Goal: Task Accomplishment & Management: Use online tool/utility

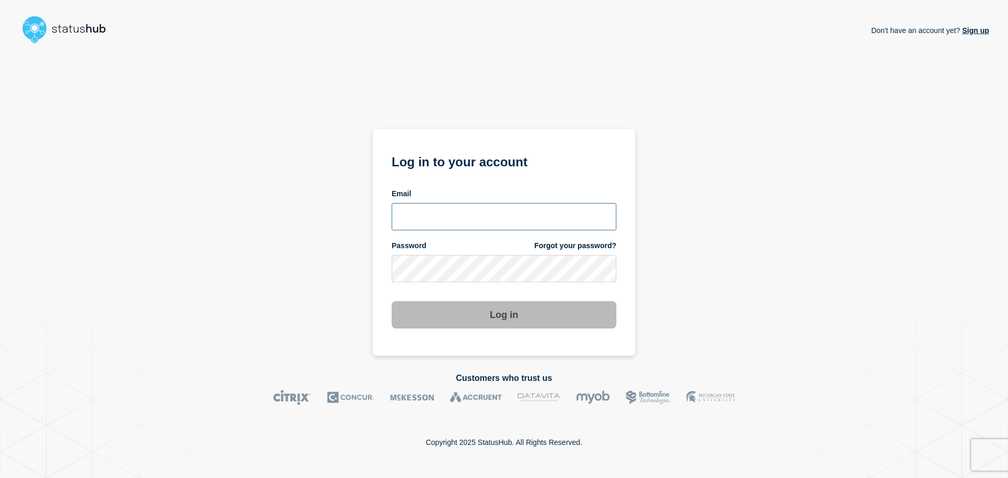
click at [470, 221] on input "email input" at bounding box center [504, 216] width 225 height 27
type input "[EMAIL_ADDRESS][DOMAIN_NAME]"
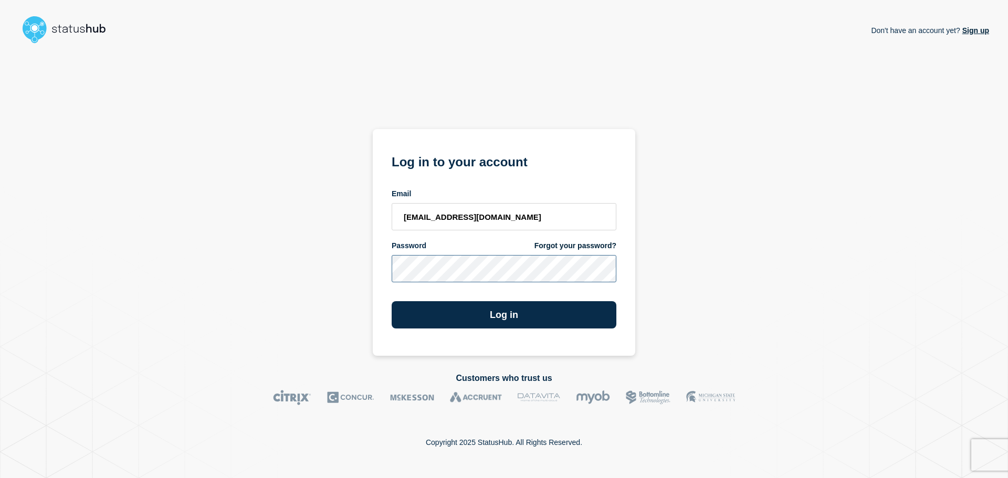
click at [392, 301] on button "Log in" at bounding box center [504, 314] width 225 height 27
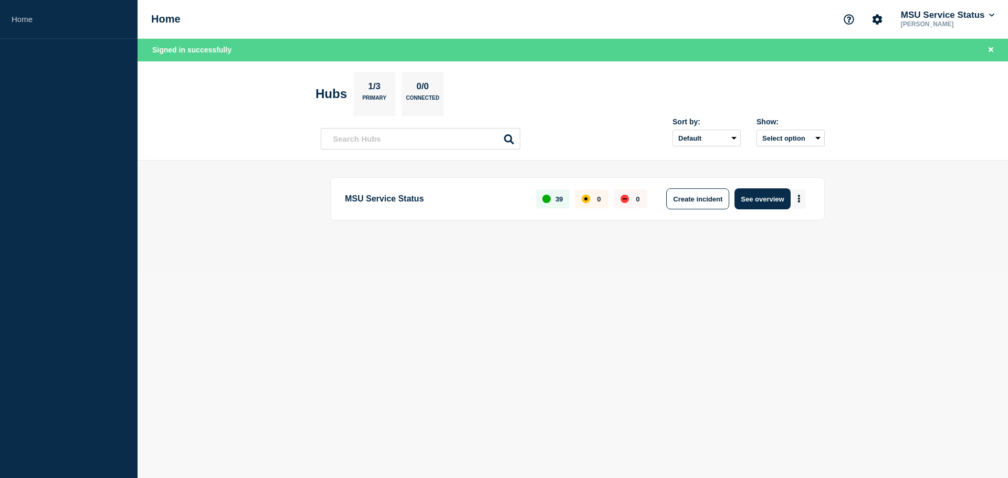
click at [801, 196] on button "More actions" at bounding box center [799, 199] width 14 height 19
click at [797, 232] on button "Create maintenance" at bounding box center [795, 230] width 71 height 9
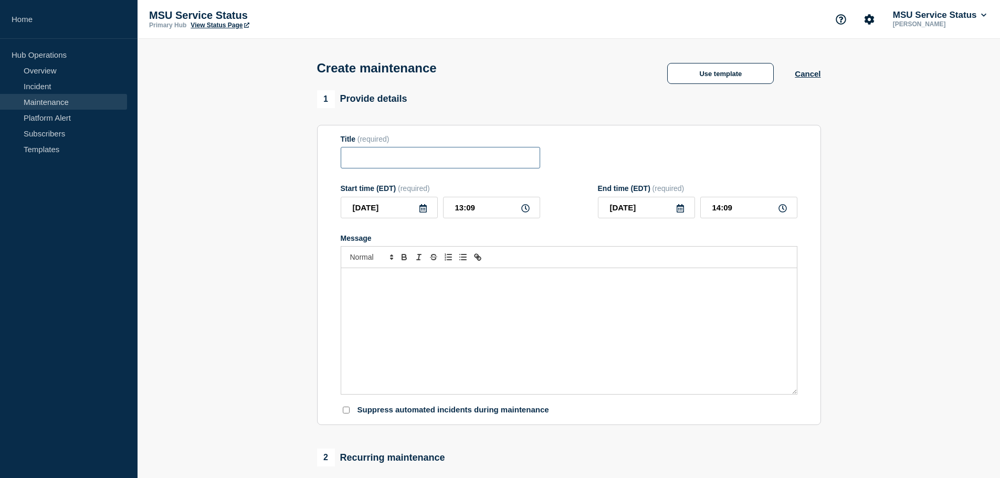
click at [419, 161] on input "Title" at bounding box center [441, 158] width 200 height 22
click at [380, 161] on input "Title" at bounding box center [441, 158] width 200 height 22
paste input "[Maintenance] EBS Portal Will Be Unavailable During Planned Maintenance on [DAT…"
click at [446, 159] on input "[Maintenance] EBS Portal Will Be Unavailable During Planned Maintenance on [DAT…" at bounding box center [441, 158] width 200 height 22
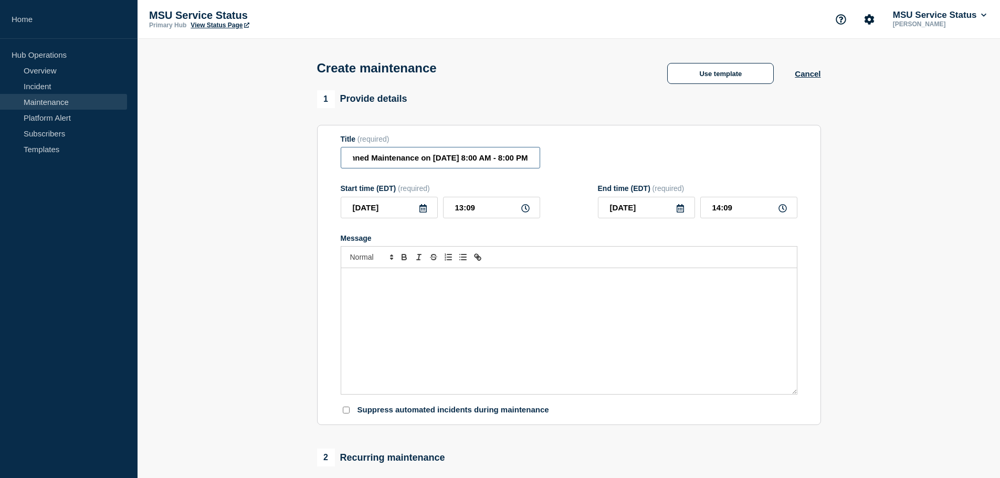
type input "[Maintenance] EBS Portal and HR/Payroll System Will Be Unavailable During Plann…"
drag, startPoint x: 411, startPoint y: 212, endPoint x: 258, endPoint y: 209, distance: 152.8
click at [258, 209] on section "1 Provide details Title (required) [Maintenance] EBS Portal and HR/Payroll Syst…" at bounding box center [569, 454] width 863 height 729
type input "[DATE]"
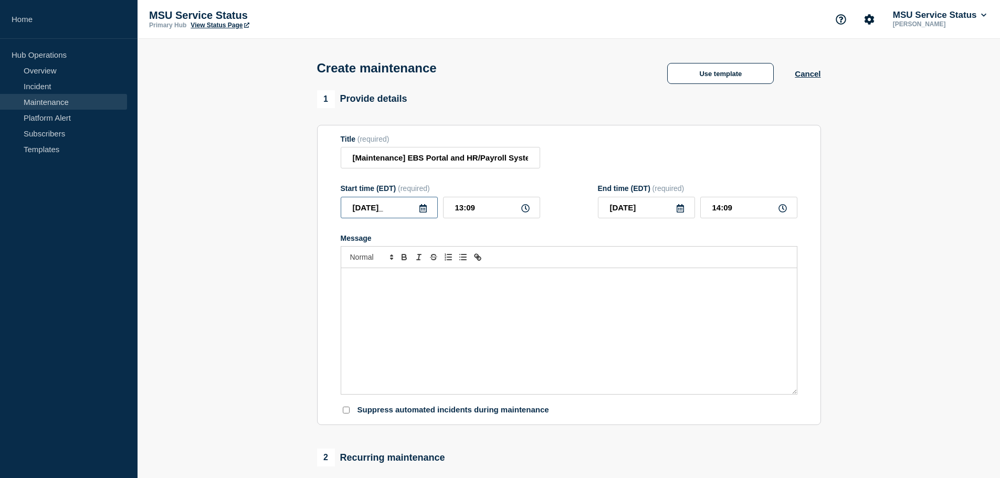
type input "[DATE]"
type input "08:00"
type input "20:00"
click at [426, 303] on div "Message" at bounding box center [569, 331] width 456 height 126
click at [476, 310] on div "Message" at bounding box center [569, 331] width 456 height 126
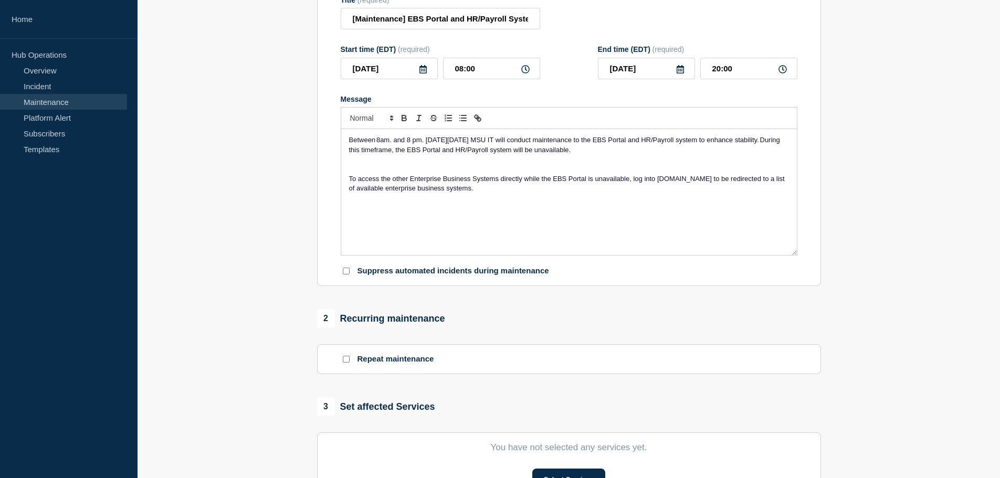
scroll to position [210, 0]
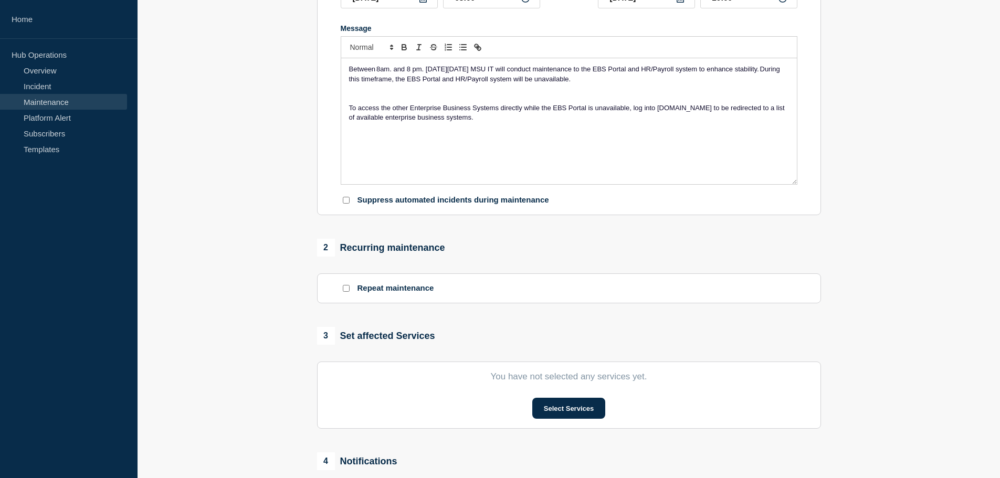
click at [590, 429] on section "You have not selected any services yet. Select Services" at bounding box center [569, 395] width 504 height 67
click at [570, 391] on section "You have not selected any services yet. Select Services" at bounding box center [569, 395] width 504 height 67
click at [582, 418] on button "Select Services" at bounding box center [568, 408] width 73 height 21
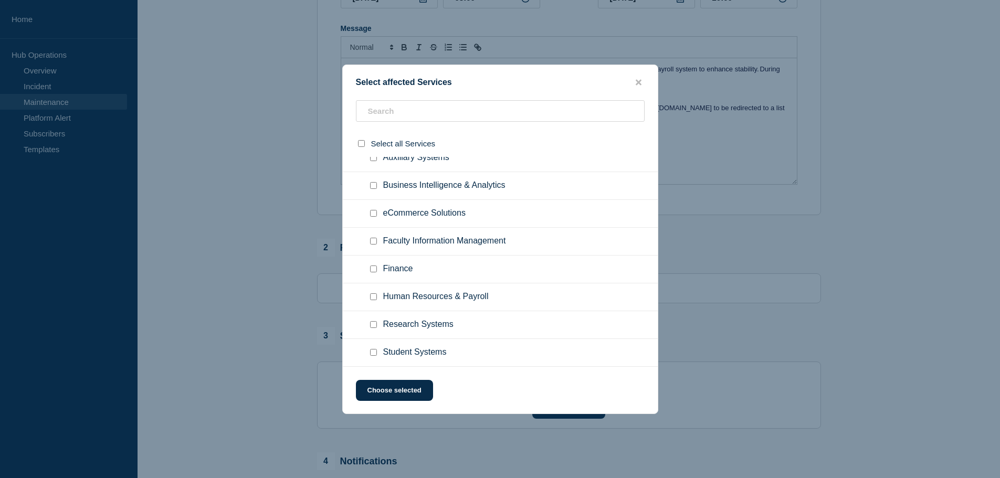
scroll to position [158, 0]
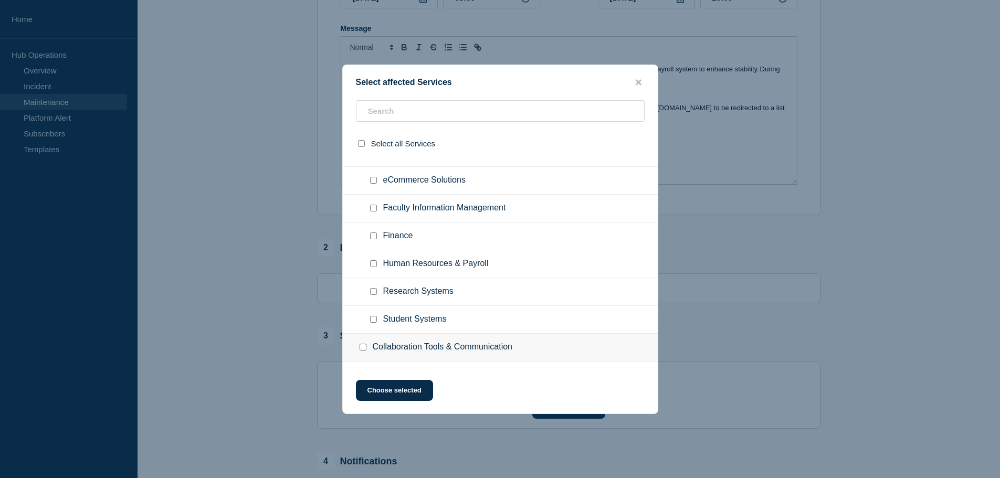
click at [373, 265] on input "Human Resources & Payroll checkbox" at bounding box center [373, 263] width 7 height 7
checkbox input "true"
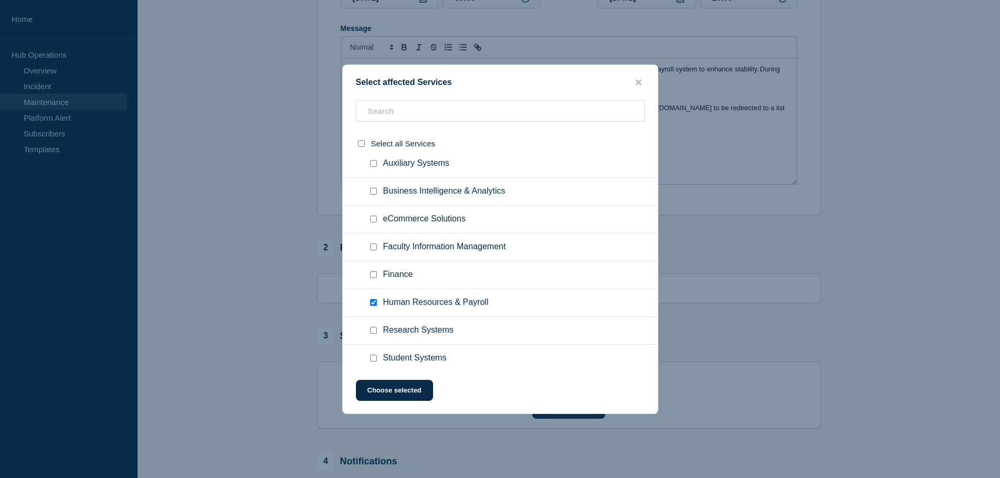
scroll to position [0, 0]
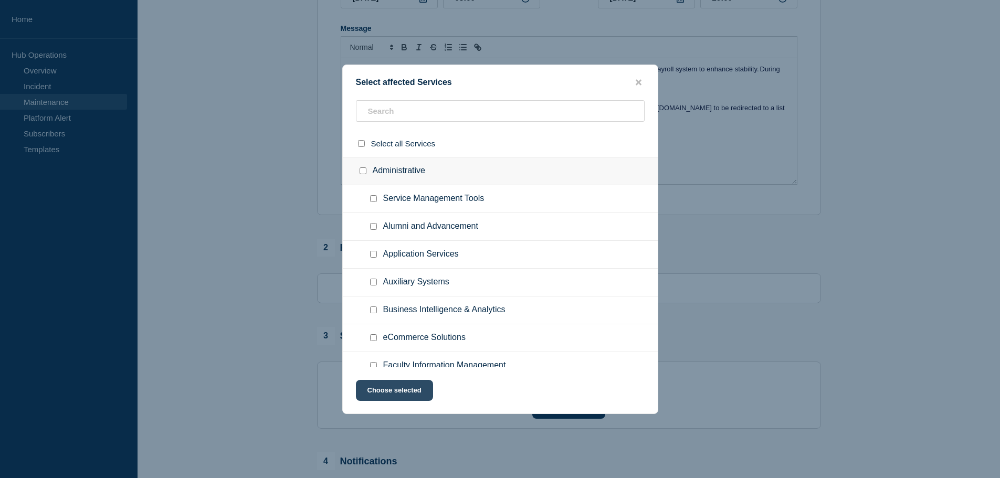
click at [382, 399] on button "Choose selected" at bounding box center [394, 390] width 77 height 21
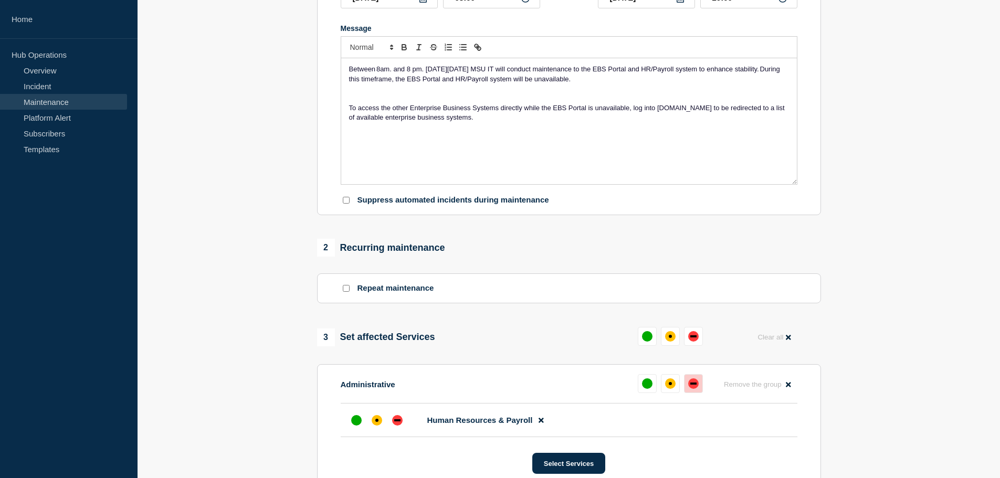
click at [697, 393] on button at bounding box center [693, 383] width 19 height 19
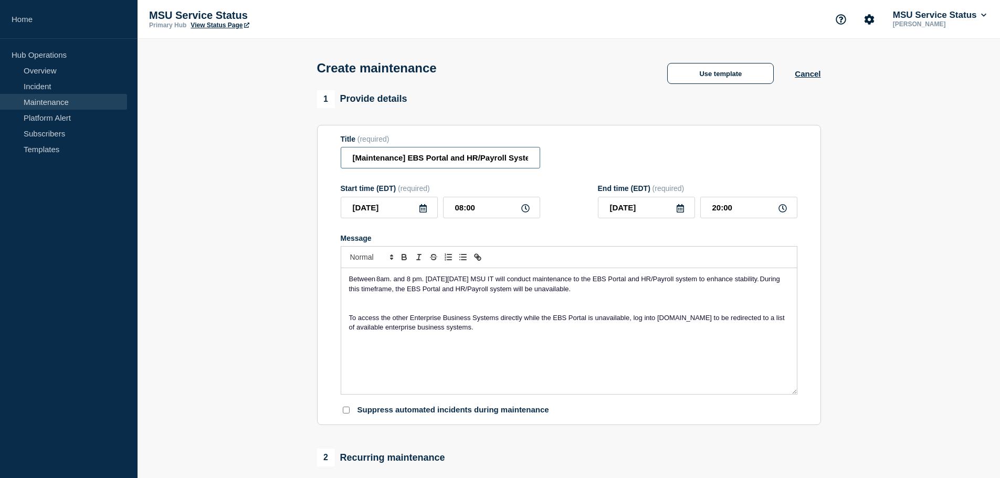
click at [442, 159] on input "[Maintenance] EBS Portal and HR/Payroll System Will Be Unavailable During Plann…" at bounding box center [441, 158] width 200 height 22
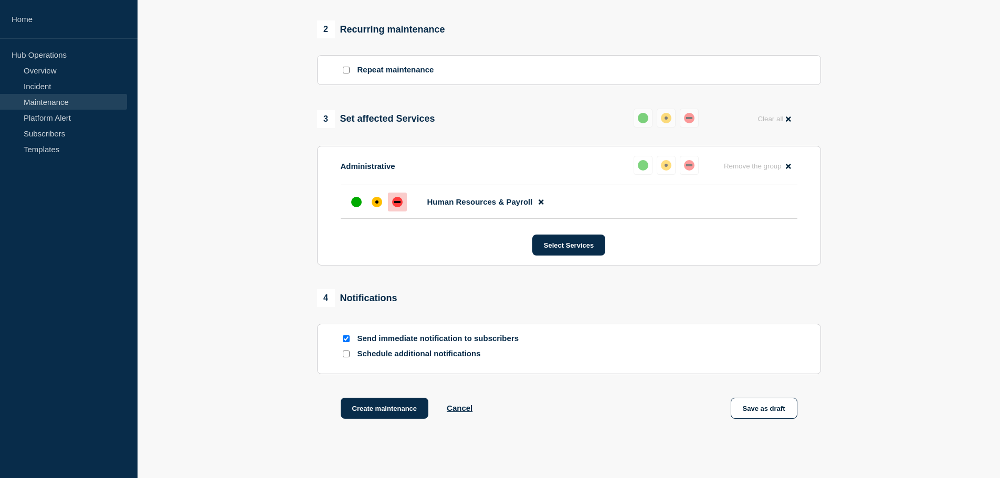
scroll to position [493, 0]
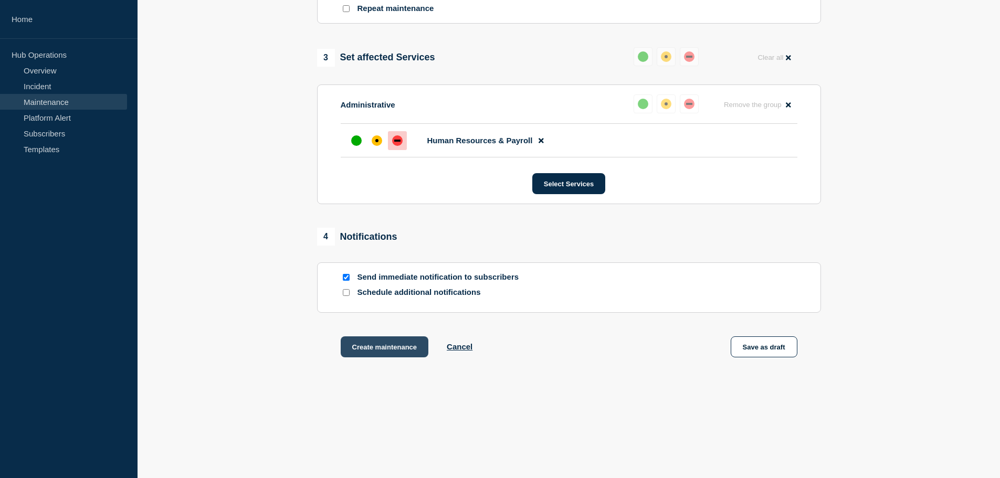
click at [383, 349] on button "Create maintenance" at bounding box center [385, 347] width 88 height 21
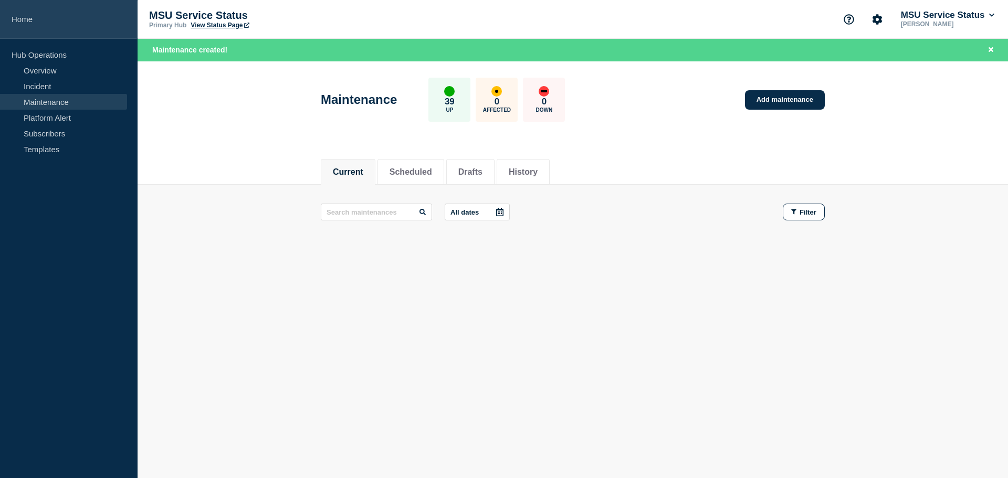
click at [21, 26] on link "Home" at bounding box center [69, 19] width 138 height 39
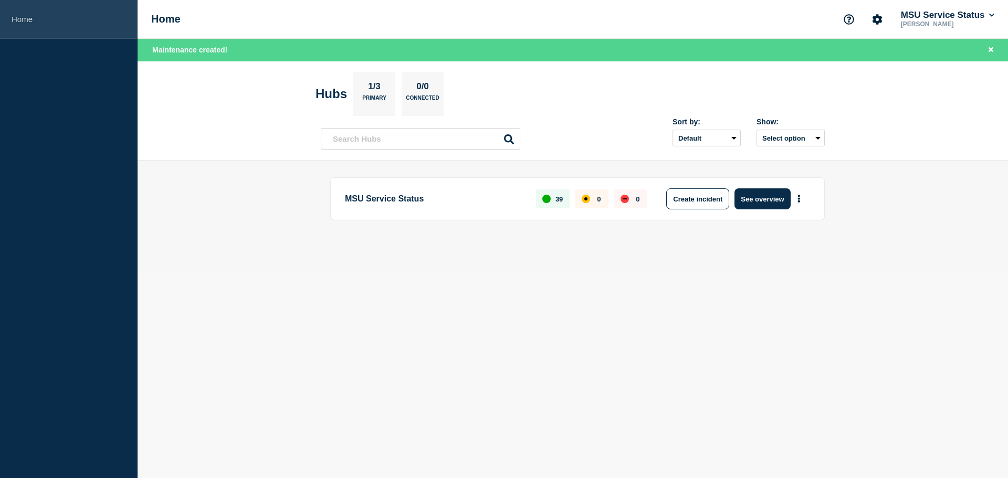
click at [41, 22] on link "Home" at bounding box center [69, 19] width 138 height 39
click at [799, 190] on button "More actions" at bounding box center [799, 199] width 14 height 19
click at [795, 247] on link "View Status Page" at bounding box center [798, 245] width 77 height 9
click at [952, 27] on p "[PERSON_NAME]" at bounding box center [948, 23] width 98 height 7
click at [948, 20] on p "[PERSON_NAME]" at bounding box center [948, 23] width 98 height 7
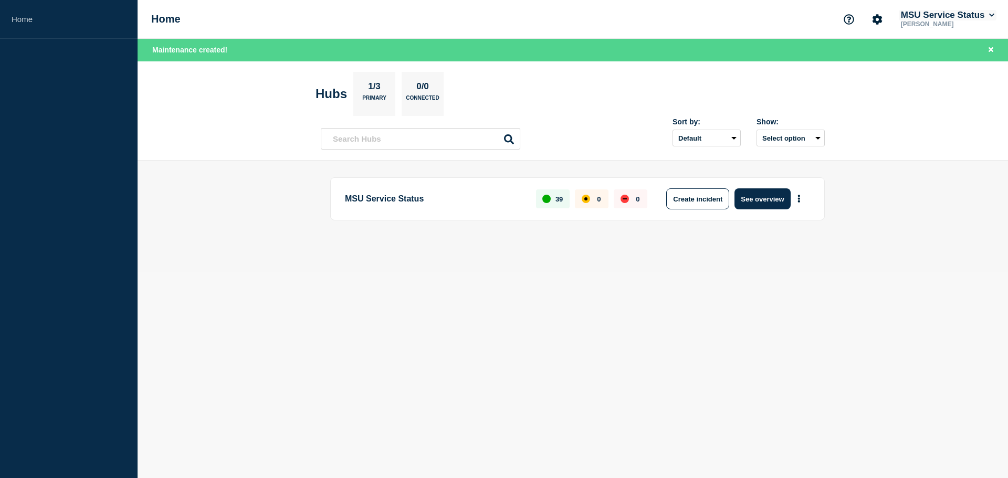
click at [935, 13] on button "MSU Service Status" at bounding box center [948, 15] width 98 height 11
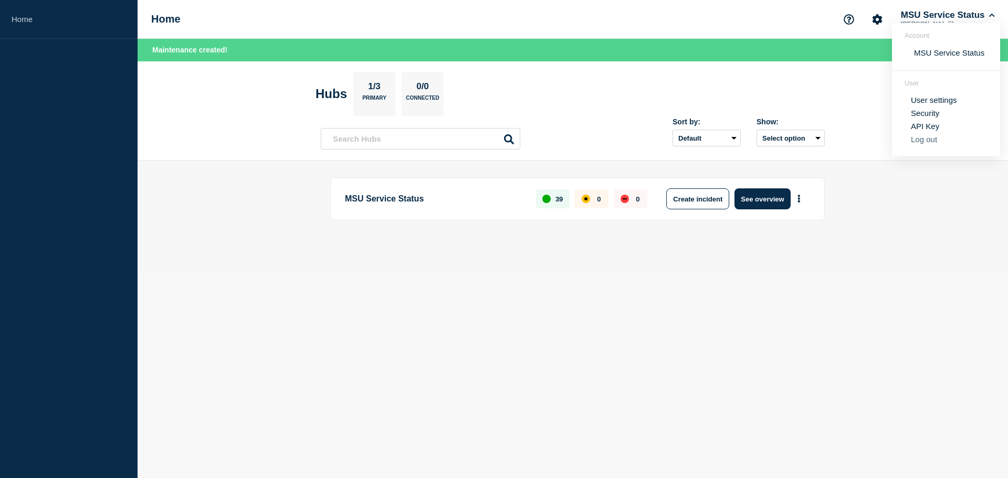
click at [926, 139] on button "Log out" at bounding box center [924, 139] width 26 height 9
